Goal: Task Accomplishment & Management: Use online tool/utility

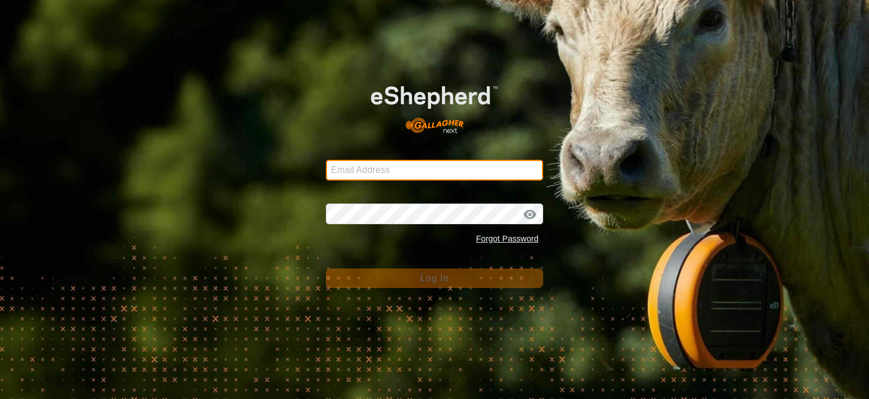
type input "[PERSON_NAME][EMAIL_ADDRESS][DOMAIN_NAME]"
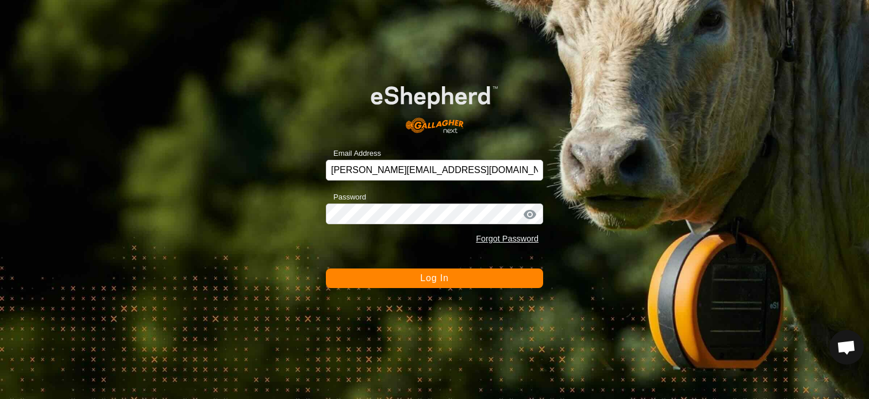
click at [444, 276] on span "Log In" at bounding box center [434, 278] width 28 height 10
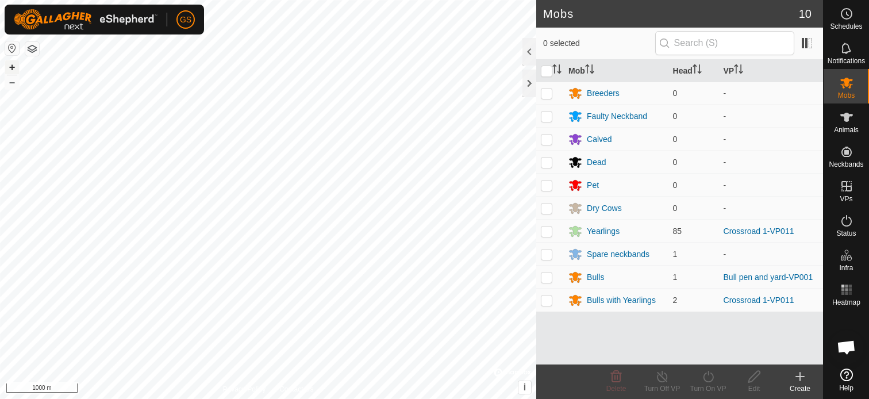
click at [10, 64] on button "+" at bounding box center [12, 67] width 14 height 14
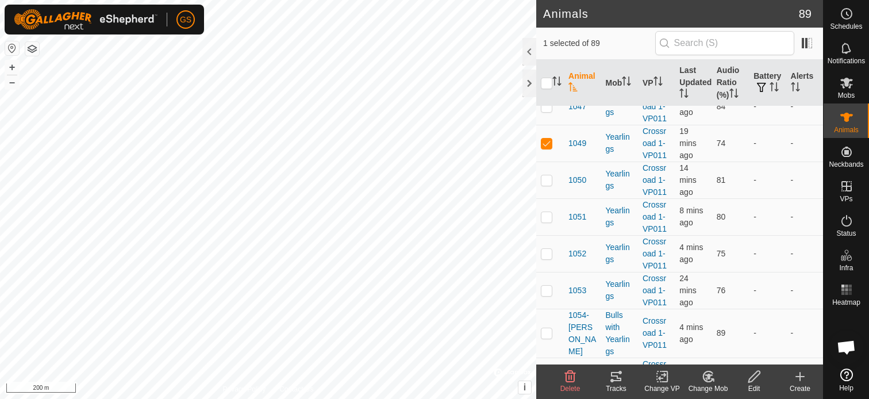
scroll to position [1150, 0]
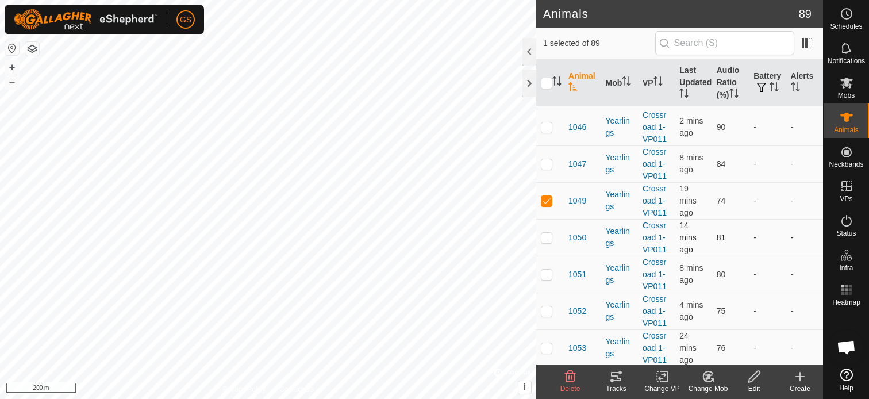
click at [550, 233] on p-checkbox at bounding box center [546, 237] width 11 height 9
checkbox input "true"
click at [544, 270] on p-checkbox at bounding box center [546, 274] width 11 height 9
checkbox input "true"
click at [549, 308] on p-checkbox at bounding box center [546, 310] width 11 height 9
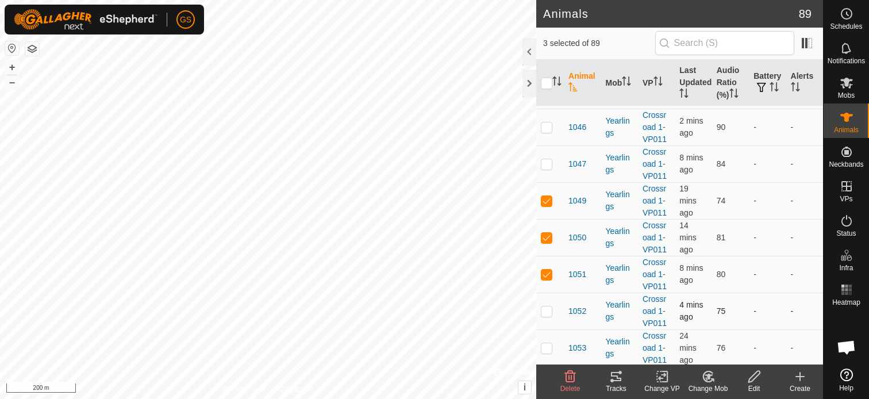
checkbox input "true"
click at [547, 273] on p-checkbox at bounding box center [546, 274] width 11 height 9
checkbox input "false"
click at [546, 306] on p-checkbox at bounding box center [546, 310] width 11 height 9
checkbox input "false"
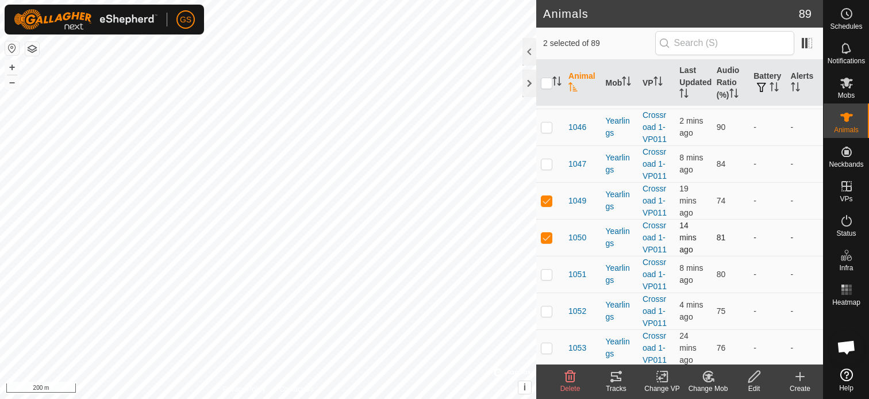
click at [546, 233] on p-checkbox at bounding box center [546, 237] width 11 height 9
checkbox input "false"
click at [549, 200] on p-checkbox at bounding box center [546, 200] width 11 height 9
checkbox input "false"
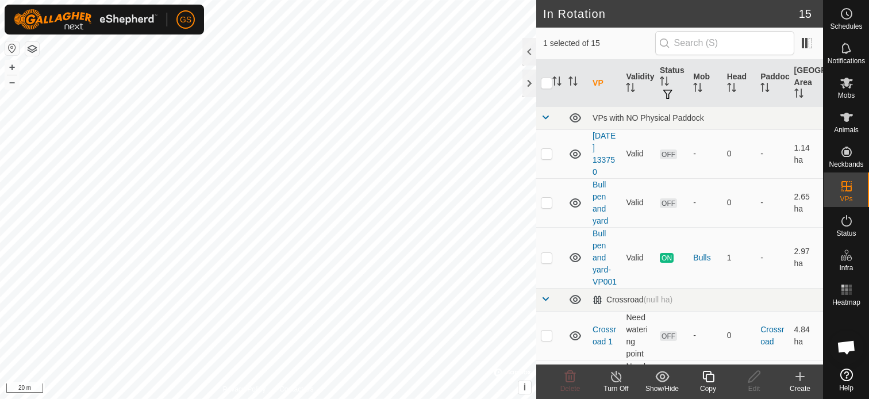
checkbox input "true"
checkbox input "false"
click at [709, 378] on icon at bounding box center [708, 377] width 14 height 14
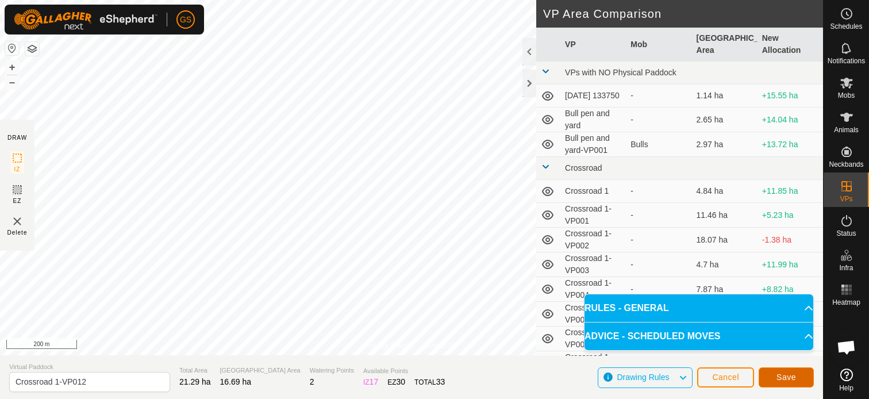
click at [785, 377] on span "Save" at bounding box center [787, 377] width 20 height 9
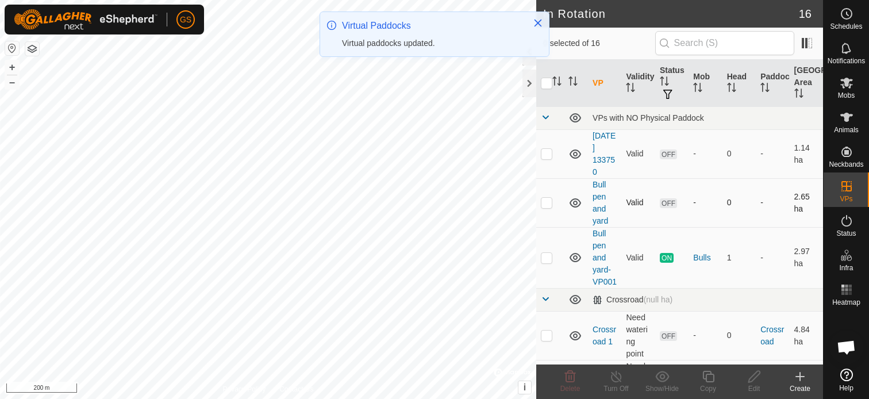
click at [549, 203] on p-checkbox at bounding box center [546, 202] width 11 height 9
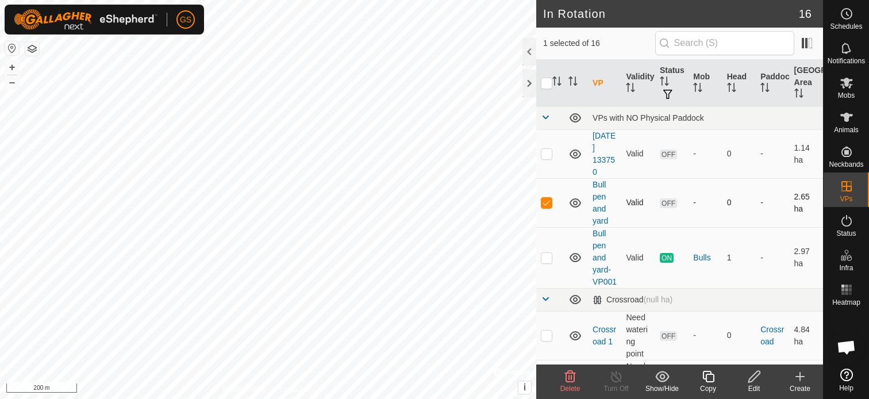
click at [552, 202] on p-checkbox at bounding box center [546, 202] width 11 height 9
checkbox input "false"
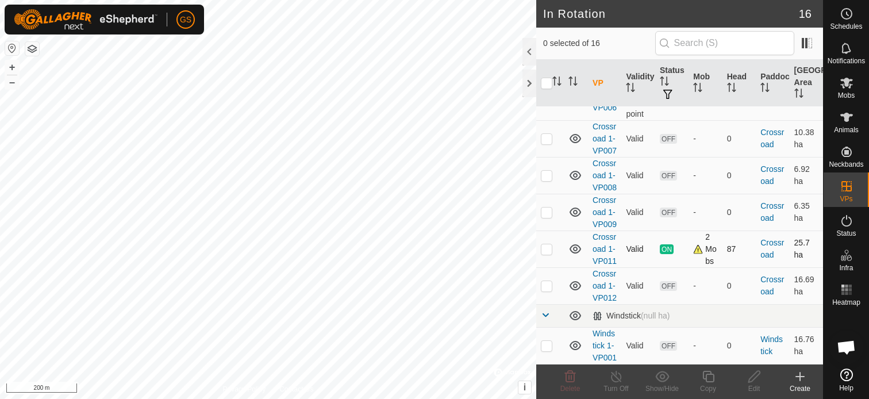
scroll to position [747, 0]
click at [548, 244] on p-checkbox at bounding box center [546, 248] width 11 height 9
checkbox input "true"
click at [618, 378] on line at bounding box center [616, 377] width 9 height 9
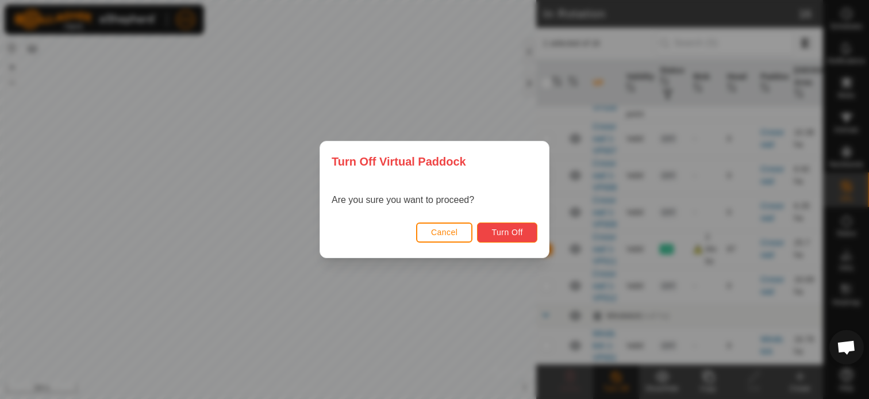
click at [513, 236] on span "Turn Off" at bounding box center [508, 232] width 32 height 9
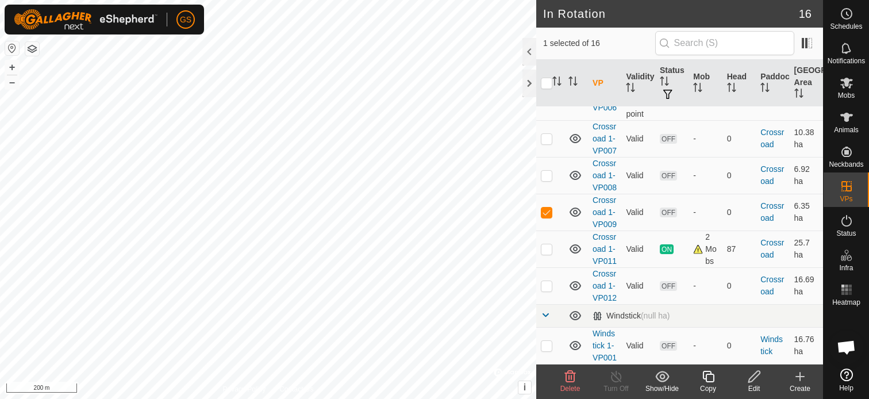
scroll to position [747, 0]
click at [547, 281] on p-checkbox at bounding box center [546, 285] width 11 height 9
checkbox input "true"
click at [548, 194] on td at bounding box center [550, 212] width 28 height 37
checkbox input "false"
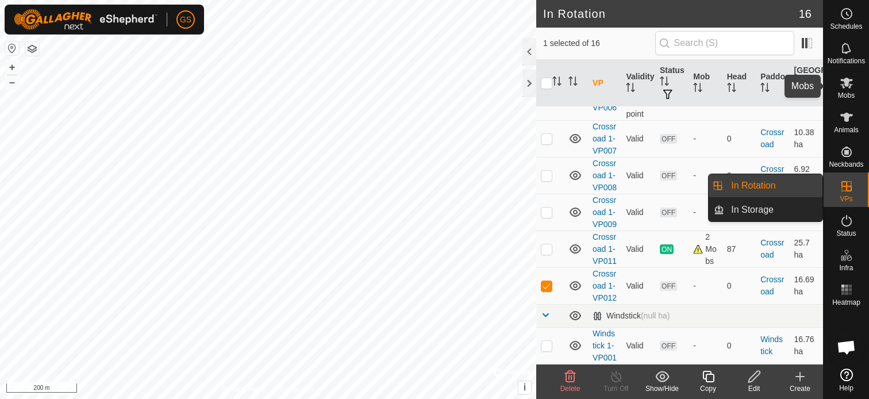
click at [846, 87] on icon at bounding box center [847, 83] width 14 height 14
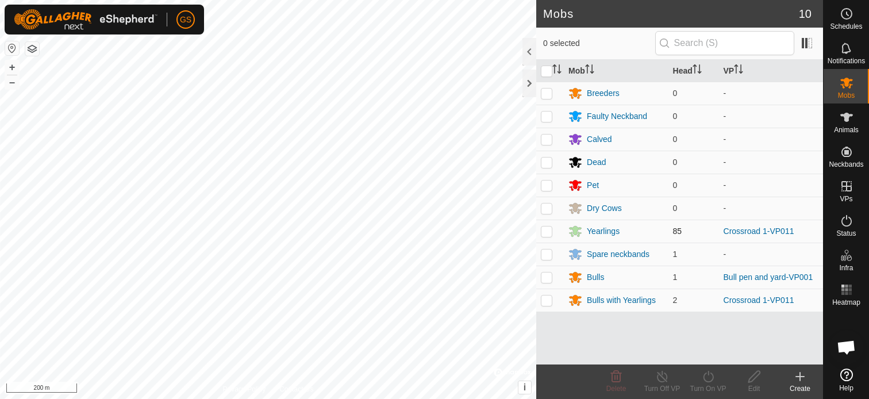
click at [551, 231] on p-checkbox at bounding box center [546, 231] width 11 height 9
checkbox input "true"
click at [550, 301] on p-checkbox at bounding box center [546, 300] width 11 height 9
checkbox input "true"
click at [707, 378] on icon at bounding box center [708, 377] width 14 height 14
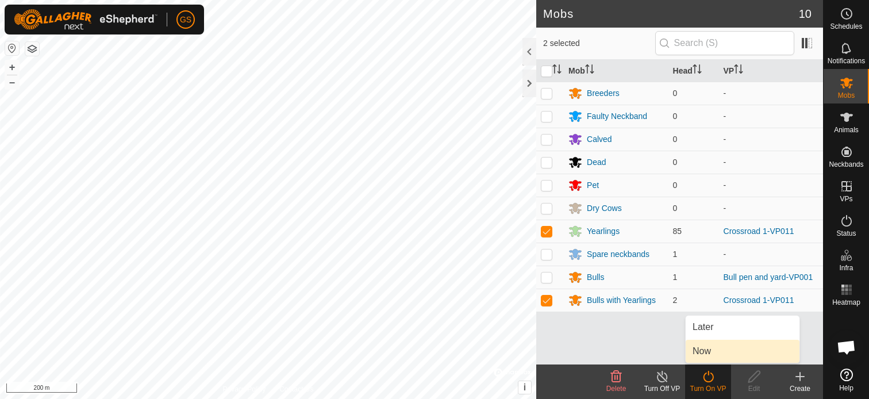
click at [718, 350] on link "Now" at bounding box center [743, 351] width 114 height 23
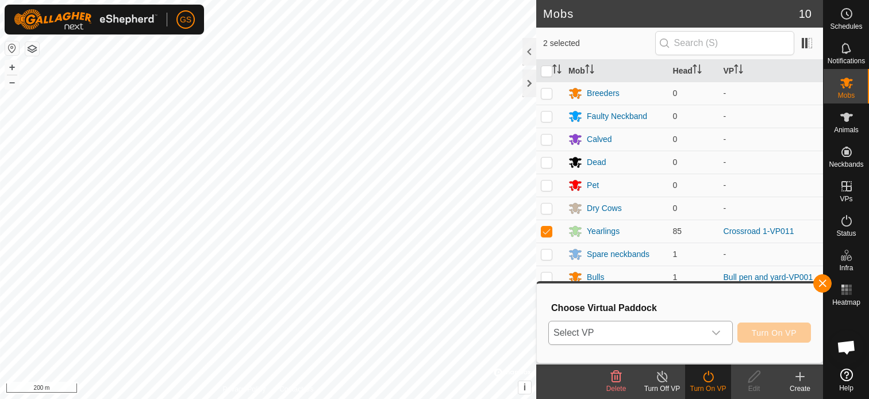
click at [724, 328] on div "dropdown trigger" at bounding box center [716, 332] width 23 height 23
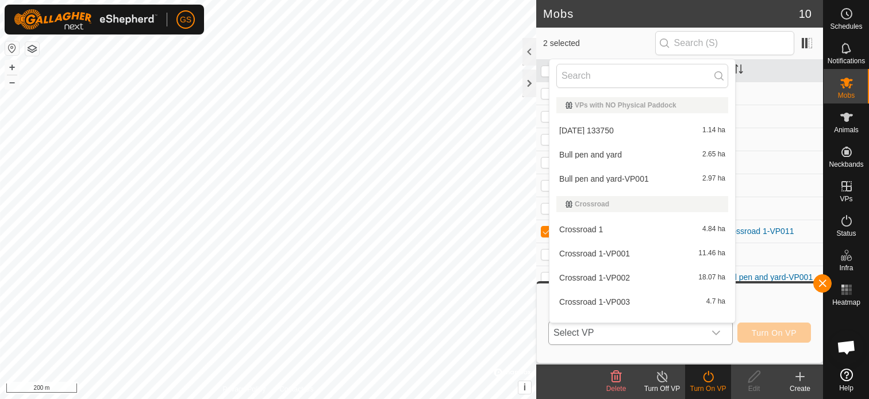
scroll to position [235, 0]
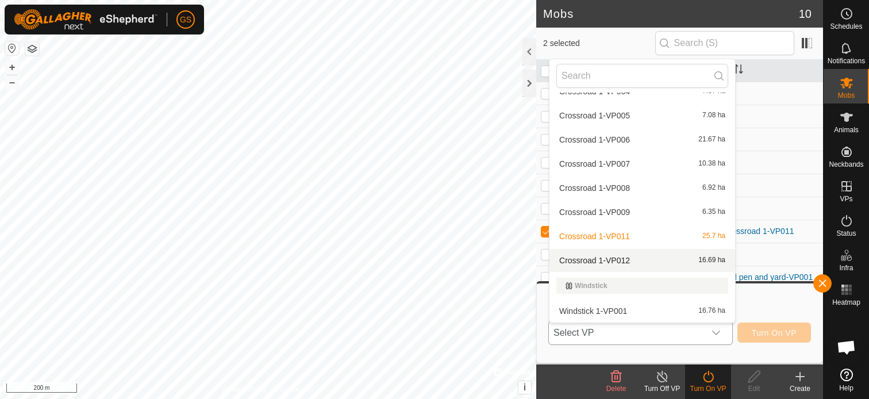
click at [603, 257] on li "Crossroad 1-VP012 16.69 ha" at bounding box center [643, 260] width 186 height 23
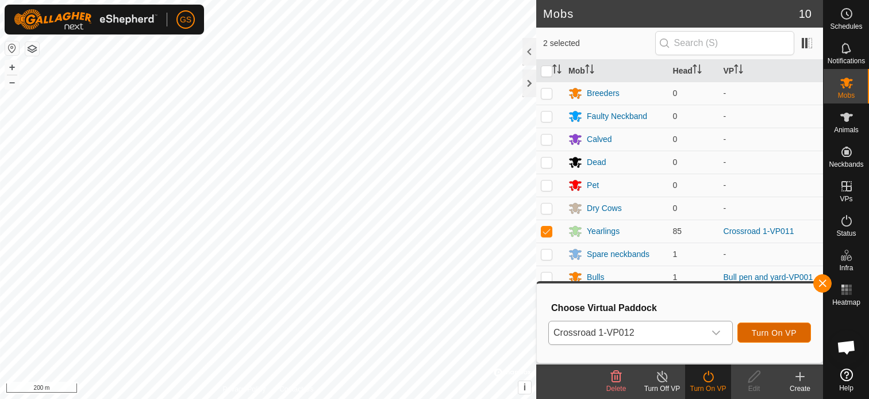
click at [779, 332] on span "Turn On VP" at bounding box center [774, 332] width 45 height 9
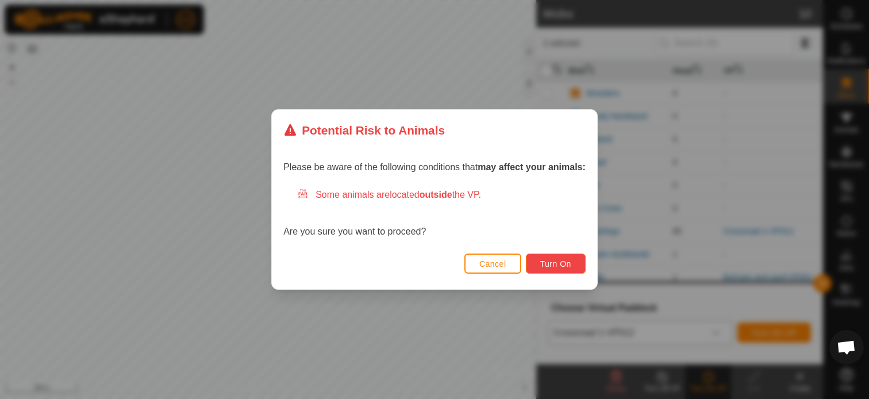
click at [563, 263] on span "Turn On" at bounding box center [555, 263] width 31 height 9
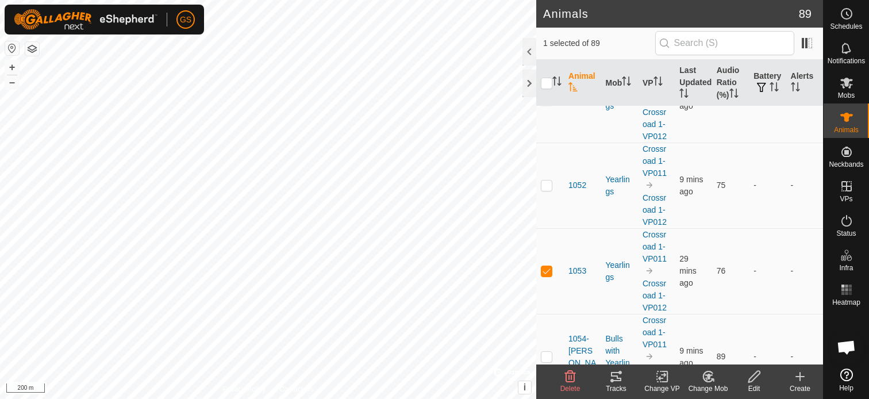
scroll to position [3105, 0]
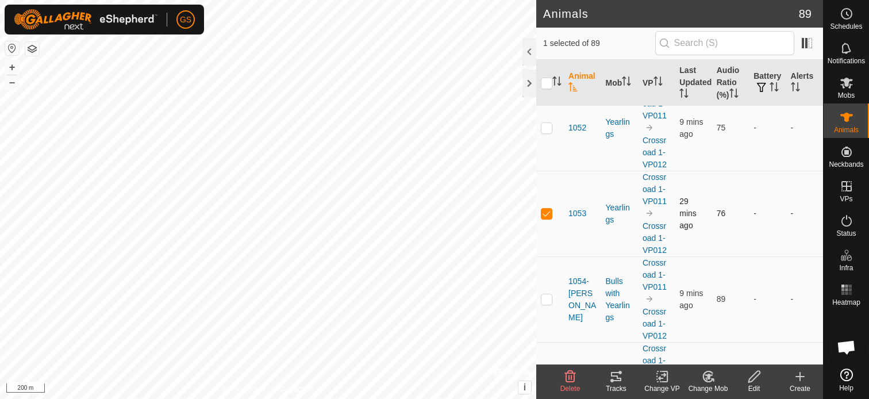
click at [552, 209] on p-tablecheckbox at bounding box center [546, 213] width 11 height 9
checkbox input "false"
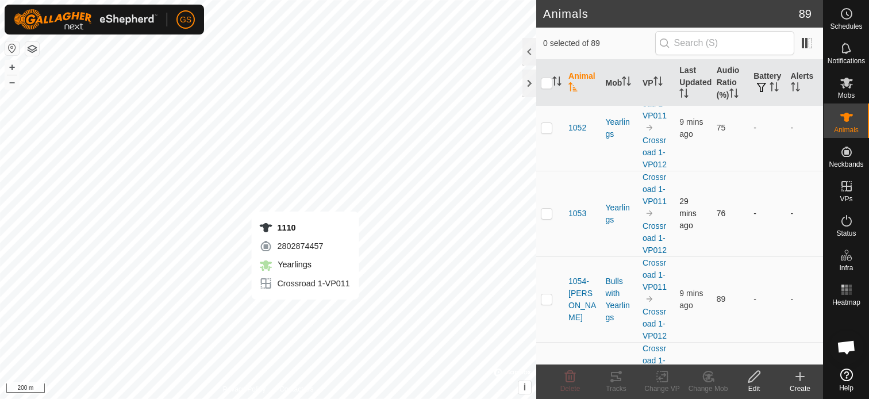
checkbox input "true"
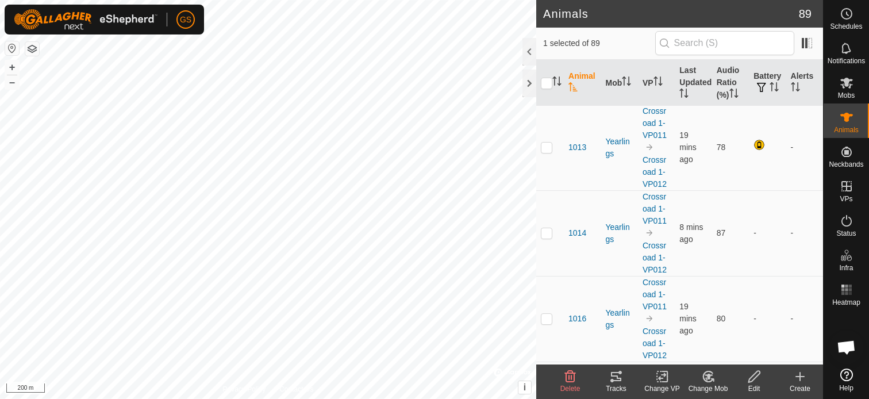
scroll to position [0, 0]
click at [548, 147] on p-checkbox at bounding box center [546, 148] width 11 height 9
checkbox input "false"
